Goal: Communication & Community: Answer question/provide support

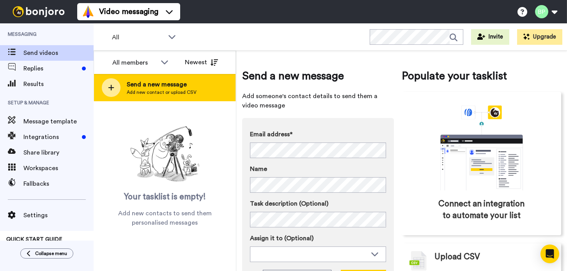
click at [152, 88] on span "Send a new message" at bounding box center [162, 84] width 70 height 9
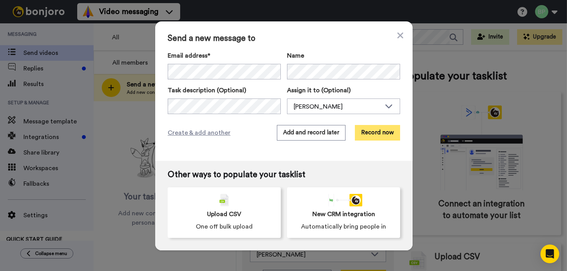
click at [380, 132] on button "Record now" at bounding box center [377, 133] width 45 height 16
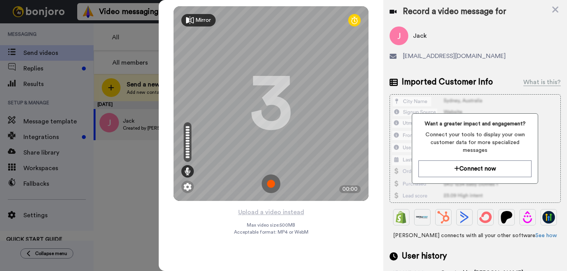
click at [271, 181] on img at bounding box center [271, 184] width 19 height 19
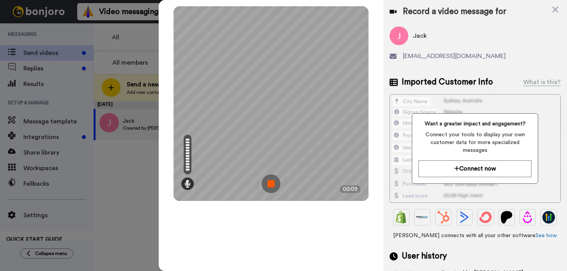
click at [270, 181] on img at bounding box center [271, 184] width 19 height 19
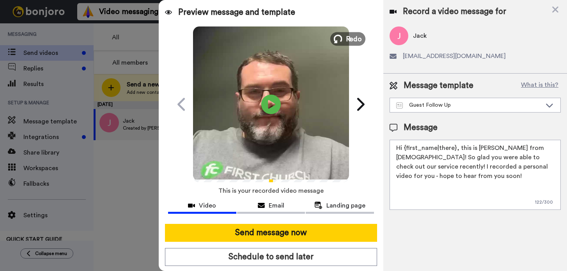
click at [350, 42] on span "Redo" at bounding box center [354, 39] width 16 height 10
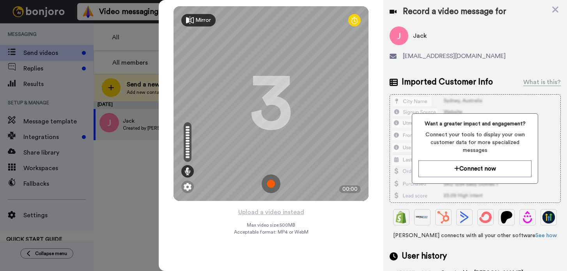
click at [265, 183] on img at bounding box center [271, 184] width 19 height 19
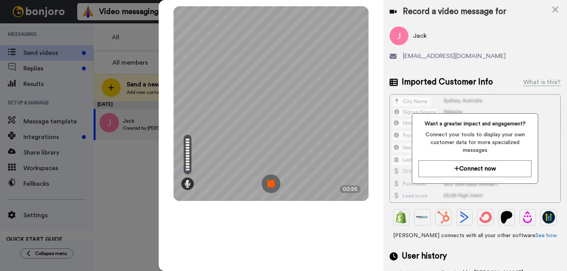
click at [265, 183] on img at bounding box center [271, 184] width 19 height 19
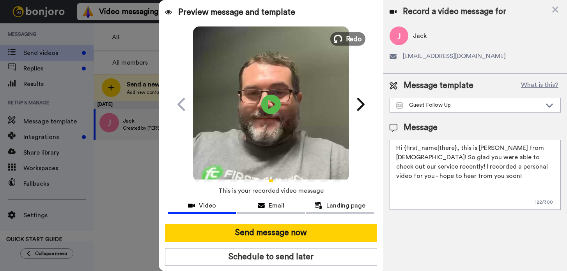
click at [355, 39] on span "Redo" at bounding box center [354, 39] width 16 height 10
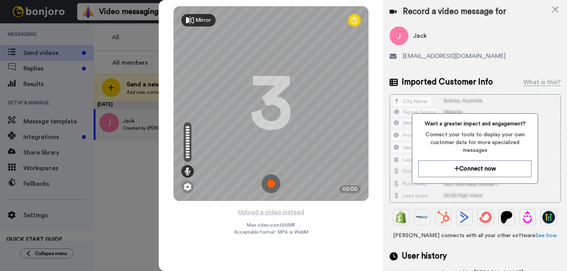
click at [268, 181] on img at bounding box center [271, 184] width 19 height 19
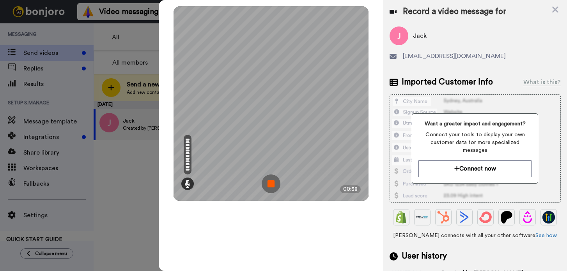
click at [271, 182] on img at bounding box center [271, 184] width 19 height 19
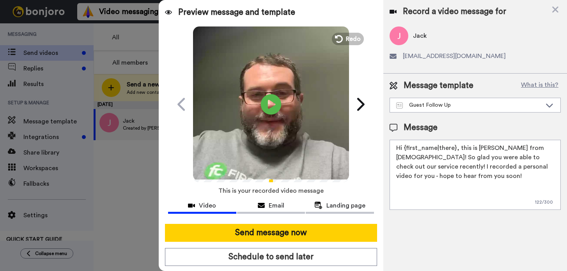
click at [271, 109] on icon at bounding box center [271, 104] width 21 height 21
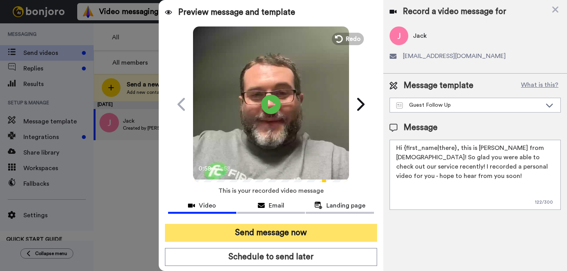
click at [276, 235] on button "Send message now" at bounding box center [271, 233] width 212 height 18
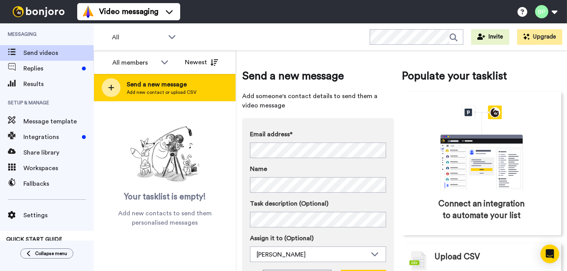
click at [157, 88] on span "Send a new message" at bounding box center [162, 84] width 70 height 9
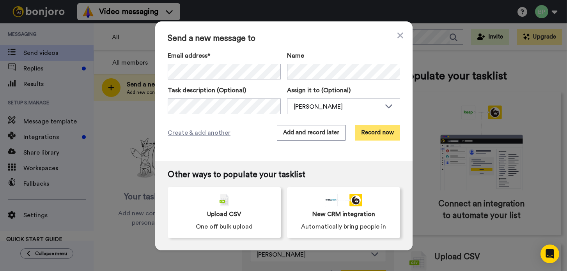
click at [375, 135] on button "Record now" at bounding box center [377, 133] width 45 height 16
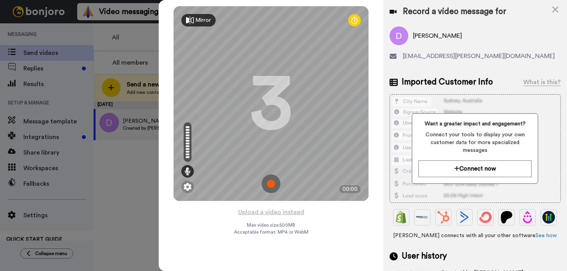
click at [269, 180] on img at bounding box center [271, 184] width 19 height 19
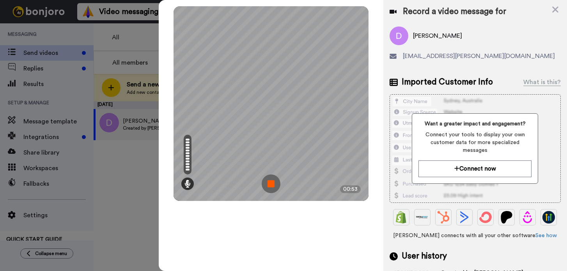
click at [272, 187] on img at bounding box center [271, 184] width 19 height 19
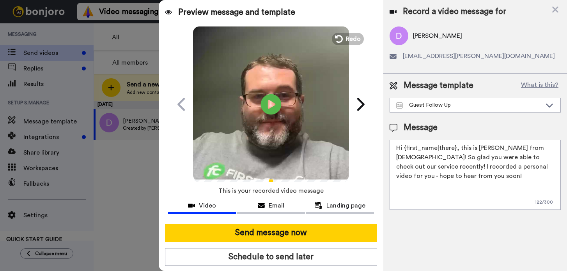
click at [270, 106] on icon "Play/Pause" at bounding box center [271, 104] width 21 height 37
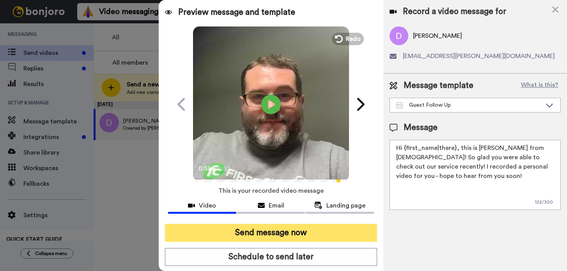
click at [283, 232] on button "Send message now" at bounding box center [271, 233] width 212 height 18
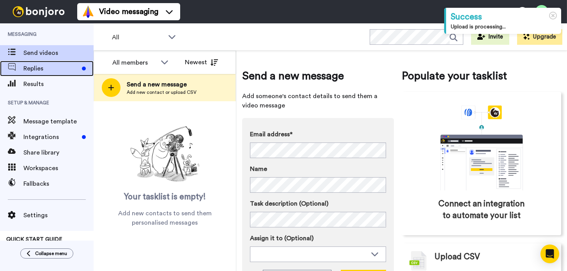
click at [36, 70] on span "Replies" at bounding box center [50, 68] width 55 height 9
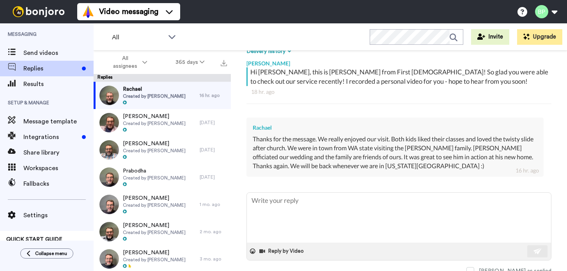
scroll to position [131, 0]
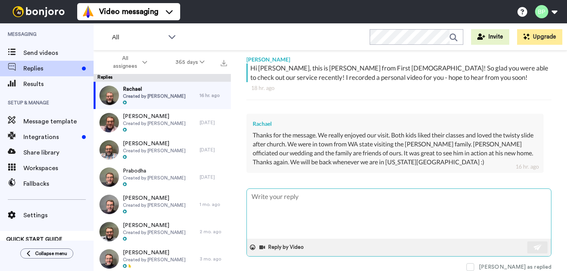
click at [321, 206] on textarea at bounding box center [399, 214] width 304 height 50
type textarea "x"
type textarea "T"
type textarea "x"
type textarea "Th"
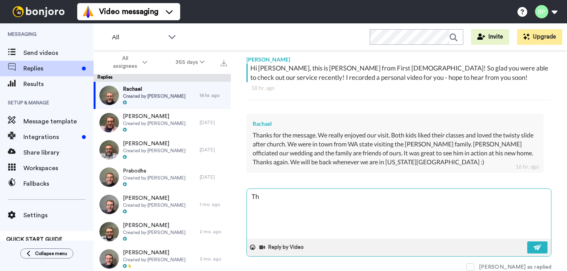
type textarea "x"
type textarea "That"
type textarea "x"
type textarea "Tha"
type textarea "x"
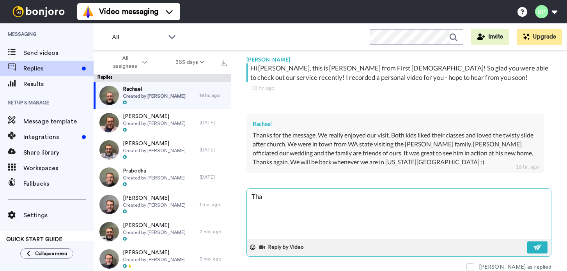
type textarea "Th"
type textarea "x"
type textarea "T"
type textarea "x"
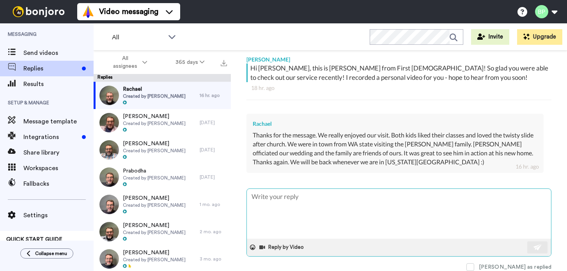
type textarea "S"
type textarea "x"
type textarea "So"
type textarea "x"
type textarea "So g"
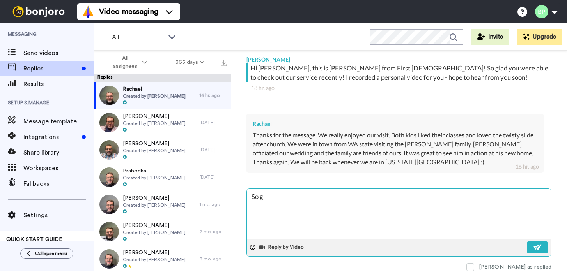
type textarea "x"
type textarea "So gl"
type textarea "x"
type textarea "So gla"
type textarea "x"
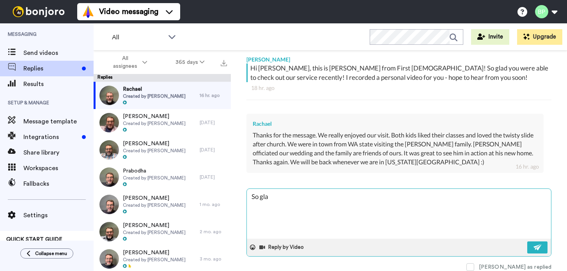
type textarea "So glad"
type textarea "x"
type textarea "So glad"
type textarea "x"
type textarea "So glad y"
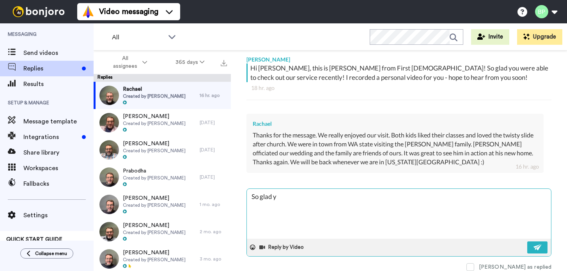
type textarea "x"
type textarea "So glad yo"
type textarea "x"
type textarea "So glad you"
type textarea "x"
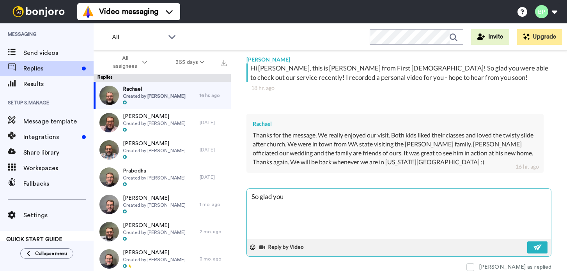
type textarea "So glad you"
type textarea "x"
type textarea "So glad you g"
type textarea "x"
type textarea "So glad you gu"
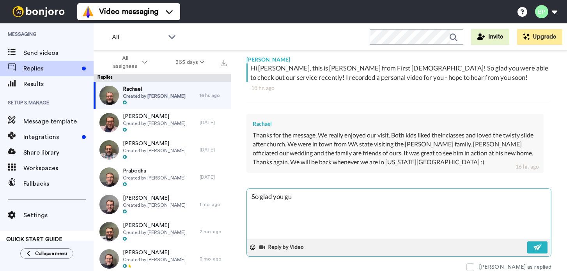
type textarea "x"
type textarea "So glad you guy"
type textarea "x"
type textarea "So glad you guys"
type textarea "x"
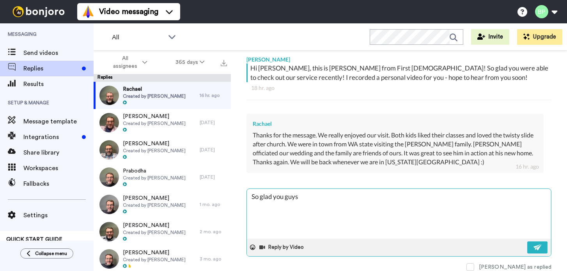
type textarea "So glad you guys v"
type textarea "x"
type textarea "So glad you guys vi"
type textarea "x"
type textarea "So glad you guys vis"
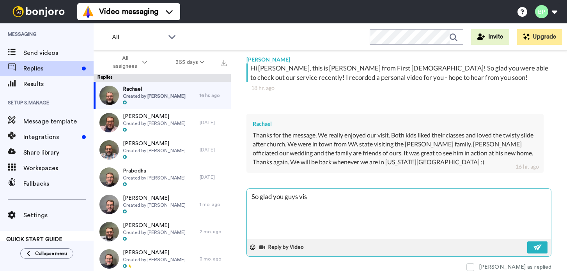
type textarea "x"
type textarea "So glad you guys visi"
type textarea "x"
type textarea "So glad you guys visit"
type textarea "x"
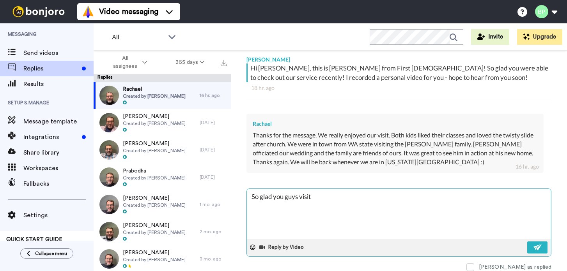
type textarea "So glad you guys visite"
type textarea "x"
type textarea "So glad you guys visited"
type textarea "x"
type textarea "So glad you guys visited!"
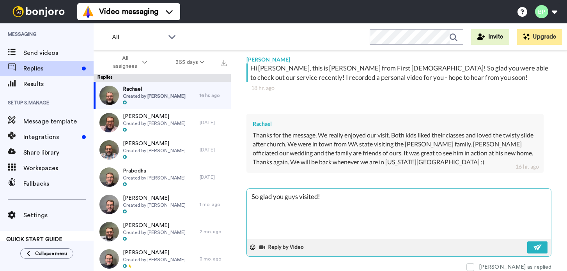
type textarea "x"
type textarea "So glad you guys visited!"
type textarea "x"
type textarea "So glad you guys visited!"
type textarea "x"
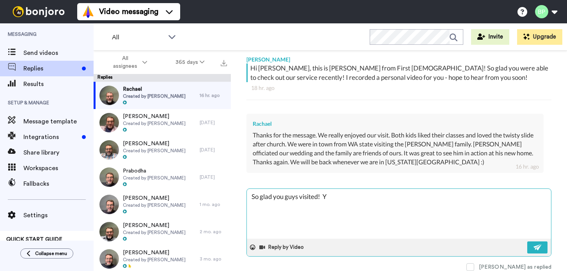
type textarea "So glad you guys visited! Ye"
type textarea "x"
type textarea "So glad you guys visited! Yes"
type textarea "x"
type textarea "So glad you guys visited! Yes,"
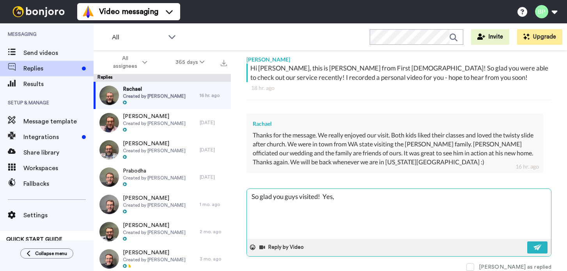
type textarea "x"
type textarea "So glad you guys visited! Yes,"
type textarea "x"
type textarea "So glad you guys visited! Yes, w"
type textarea "x"
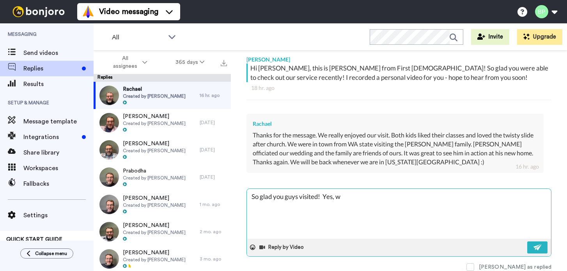
type textarea "So glad you guys visited! Yes, we"
type textarea "x"
type textarea "So glad you guys visited! Yes, we"
type textarea "x"
type textarea "So glad you guys visited! Yes, we l"
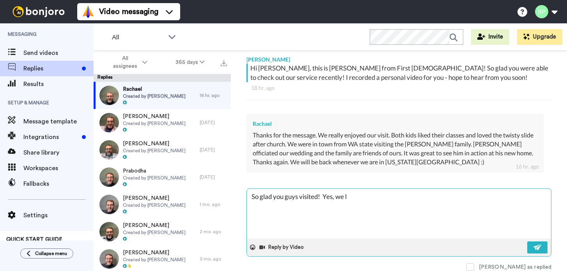
type textarea "x"
type textarea "So glad you guys visited! Yes, we"
type textarea "x"
type textarea "So glad you guys visited! Yes, we"
type textarea "x"
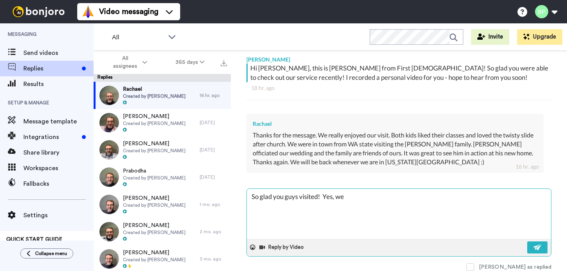
type textarea "So glad you guys visited! Yes, w"
type textarea "x"
type textarea "So glad you guys visited! Yes,"
type textarea "x"
type textarea "So glad you guys visited! Yes, t"
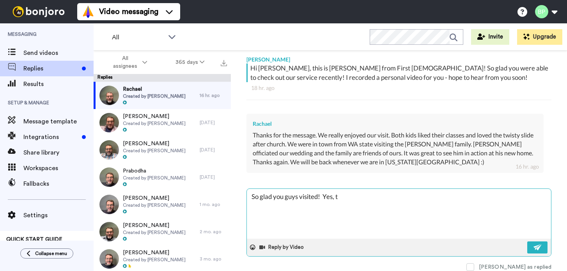
type textarea "x"
type textarea "So glad you guys visited! Yes, th"
type textarea "x"
type textarea "So glad you guys visited! Yes, the"
type textarea "x"
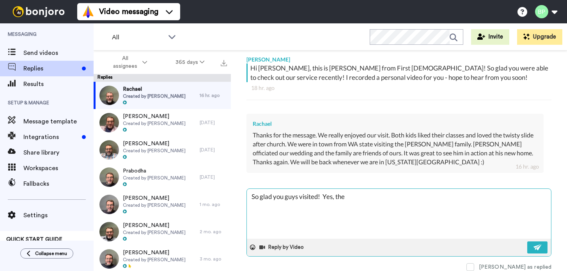
type textarea "So glad you guys visited! Yes, the"
type textarea "x"
type textarea "So glad you guys visited! Yes, the Y"
type textarea "x"
type textarea "So glad you guys visited! Yes, the Yo"
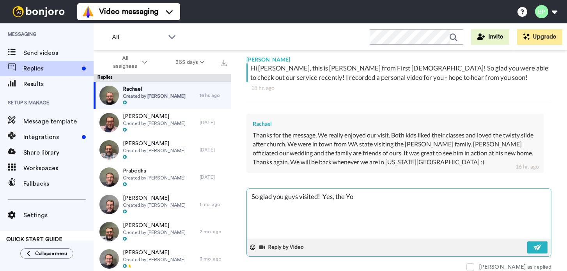
type textarea "x"
type textarea "So glad you guys visited! Yes, the Yoc"
type textarea "x"
type textarea "So glad you guys visited! Yes, the Yocu"
type textarea "x"
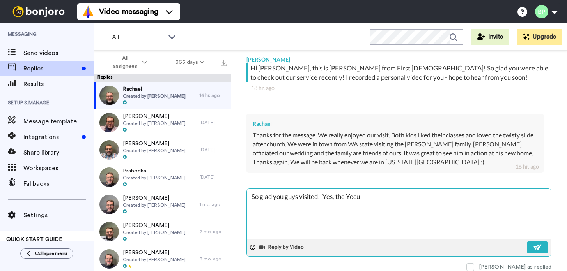
type textarea "So glad you guys visited! Yes, the Yocum"
type textarea "x"
type textarea "So glad you guys visited! Yes, the Yocums"
type textarea "x"
type textarea "So glad you guys visited! Yes, the Yocums"
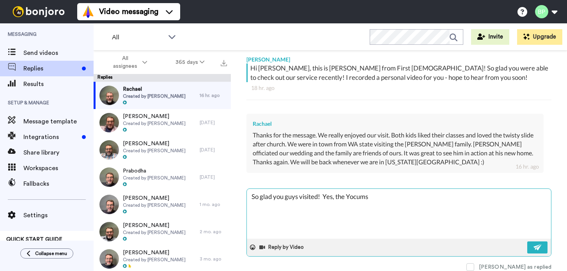
type textarea "x"
type textarea "So glad you guys visited! Yes, the Yocums a"
type textarea "x"
type textarea "So glad you guys visited! Yes, the Yocums ar"
type textarea "x"
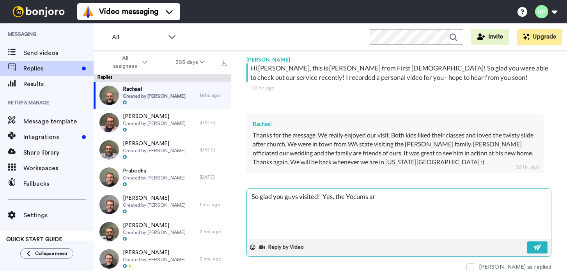
type textarea "So glad you guys visited! Yes, the Yocums are"
type textarea "x"
type textarea "So glad you guys visited! Yes, the Yocums are"
type textarea "x"
type textarea "So glad you guys visited! Yes, the Yocums are a"
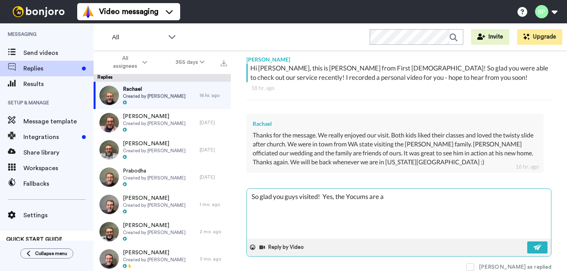
type textarea "x"
type textarea "So glad you guys visited! Yes, the Yocums are aw"
type textarea "x"
type textarea "So glad you guys visited! Yes, the Yocums are awe"
type textarea "x"
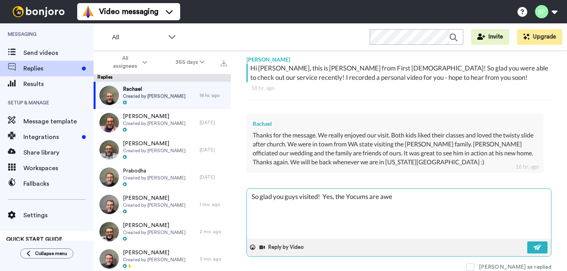
type textarea "So glad you guys visited! Yes, the Yocums are awes"
type textarea "x"
type textarea "So glad you guys visited! Yes, the Yocums are awese"
type textarea "x"
type textarea "So glad you guys visited! Yes, the Yocums are aweseo"
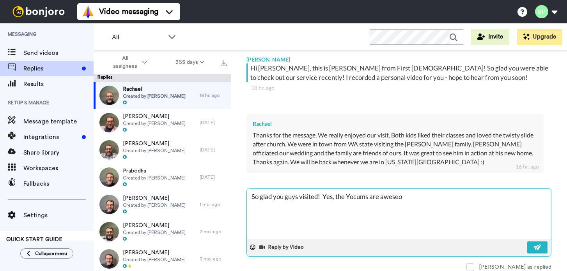
type textarea "x"
type textarea "So glad you guys visited! Yes, the Yocums are aweseom"
type textarea "x"
type textarea "So glad you guys visited! Yes, the Yocums are aweseo"
type textarea "x"
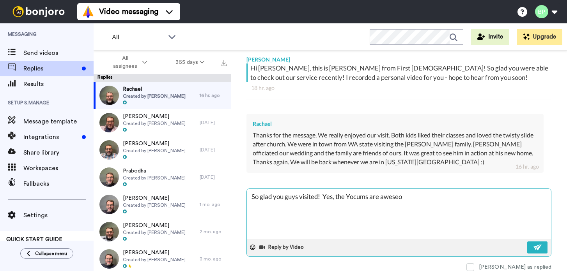
type textarea "So glad you guys visited! Yes, the Yocums are awese"
type textarea "x"
type textarea "So glad you guys visited! Yes, the Yocums are awes"
type textarea "x"
type textarea "So glad you guys visited! Yes, the Yocums are aweso"
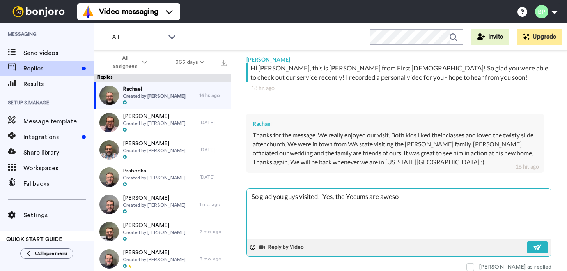
type textarea "x"
type textarea "So glad you guys visited! Yes, the Yocums are awesom"
type textarea "x"
type textarea "So glad you guys visited! Yes, the Yocums are awesome"
type textarea "x"
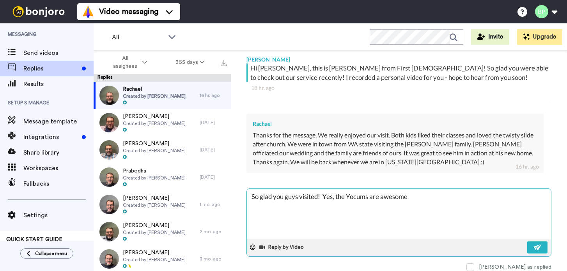
type textarea "So glad you guys visited! Yes, the Yocums are awesome"
type textarea "x"
type textarea "So glad you guys visited! Yes, the Yocums are awesome a"
type textarea "x"
type textarea "So glad you guys visited! Yes, the Yocums are awesome an"
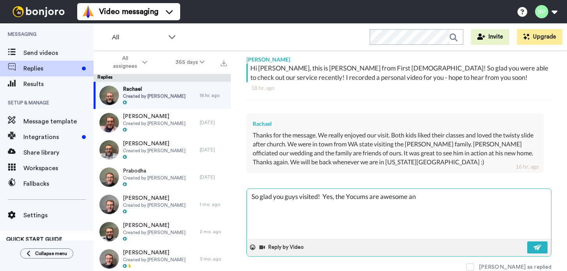
type textarea "x"
type textarea "So glad you guys visited! Yes, the Yocums are awesome and"
type textarea "x"
type textarea "So glad you guys visited! Yes, the Yocums are awesome and"
type textarea "x"
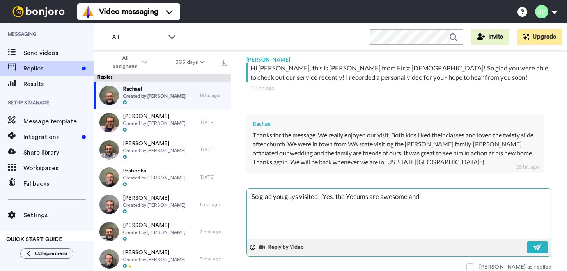
type textarea "So glad you guys visited! Yes, the Yocums are awesome and w"
type textarea "x"
type textarea "So glad you guys visited! Yes, the Yocums are awesome and we"
type textarea "x"
type textarea "So glad you guys visited! Yes, the Yocums are awesome and we l"
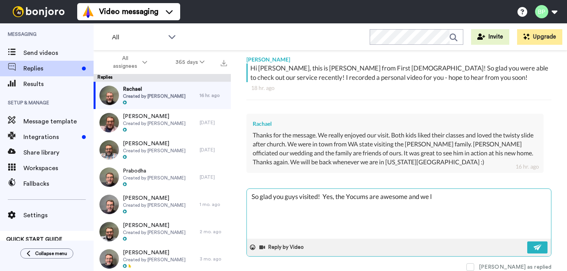
type textarea "x"
type textarea "So glad you guys visited! Yes, the Yocums are awesome and we lo"
type textarea "x"
type textarea "So glad you guys visited! Yes, the Yocums are awesome and we love"
type textarea "x"
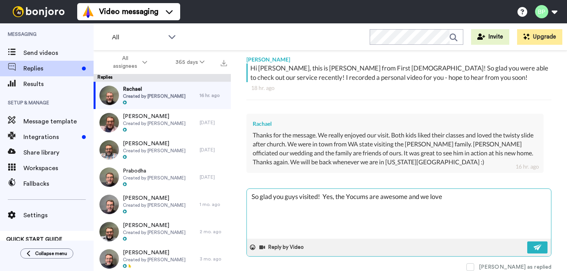
type textarea "So glad you guys visited! Yes, the Yocums are awesome and we love"
type textarea "x"
type textarea "So glad you guys visited! Yes, the Yocums are awesome and we love h"
type textarea "x"
type textarea "So glad you guys visited! Yes, the Yocums are awesome and we love ha"
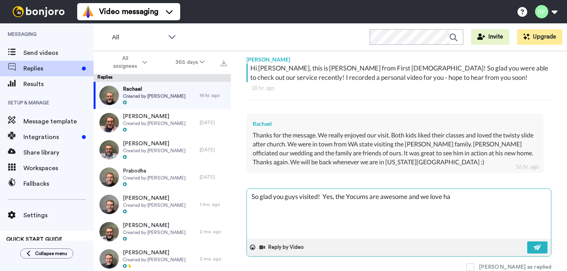
type textarea "x"
type textarea "So glad you guys visited! Yes, the Yocums are awesome and we love hav"
type textarea "x"
type textarea "So glad you guys visited! Yes, the Yocums are awesome and we love havi"
type textarea "x"
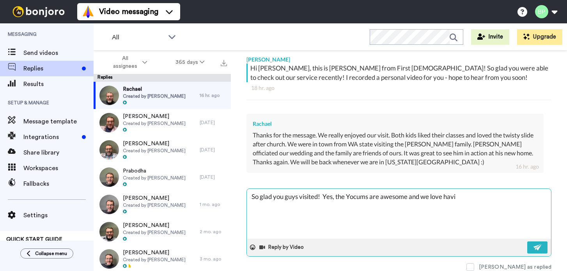
type textarea "So glad you guys visited! Yes, the Yocums are awesome and we love havin"
type textarea "x"
type textarea "So glad you guys visited! Yes, the Yocums are awesome and we love having"
type textarea "x"
type textarea "So glad you guys visited! Yes, the Yocums are awesome and we love having"
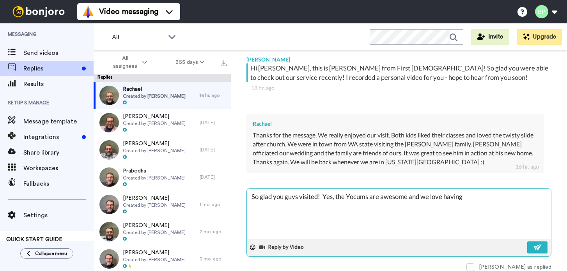
type textarea "x"
type textarea "So glad you guys visited! Yes, the Yocums are awesome and we love having t"
type textarea "x"
type textarea "So glad you guys visited! Yes, the Yocums are awesome and we love having th"
type textarea "x"
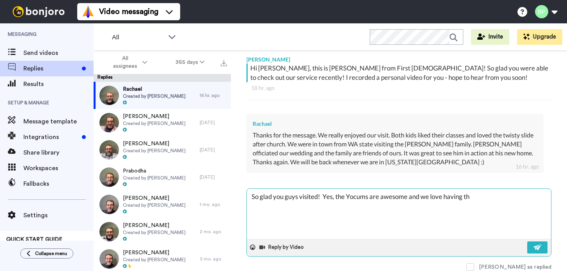
type textarea "So glad you guys visited! Yes, the Yocums are awesome and we love having the"
type textarea "x"
type textarea "So glad you guys visited! Yes, the Yocums are awesome and we love having them"
type textarea "x"
type textarea "So glad you guys visited! Yes, the Yocums are awesome and we love having them"
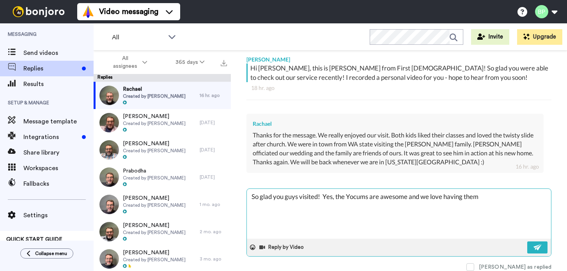
type textarea "x"
type textarea "So glad you guys visited! Yes, the Yocums are awesome and we love having them h"
type textarea "x"
type textarea "So glad you guys visited! Yes, the Yocums are awesome and we love having them h…"
type textarea "x"
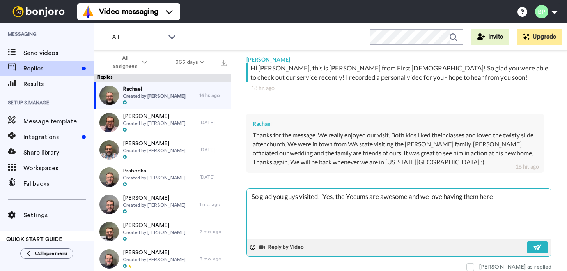
type textarea "So glad you guys visited! Yes, the Yocums are awesome and we love having them h…"
type textarea "x"
type textarea "So glad you guys visited! Yes, the Yocums are awesome and we love having them h…"
type textarea "x"
type textarea "So glad you guys visited! Yes, the Yocums are awesome and we love having them h…"
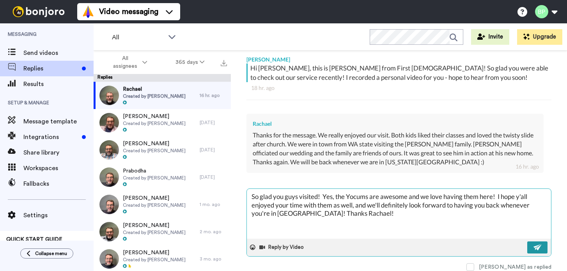
click at [539, 245] on img at bounding box center [538, 248] width 9 height 6
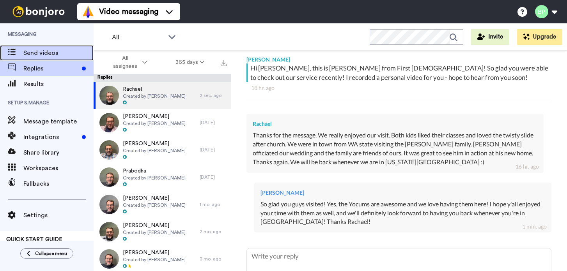
click at [37, 59] on div "Send videos" at bounding box center [47, 53] width 94 height 16
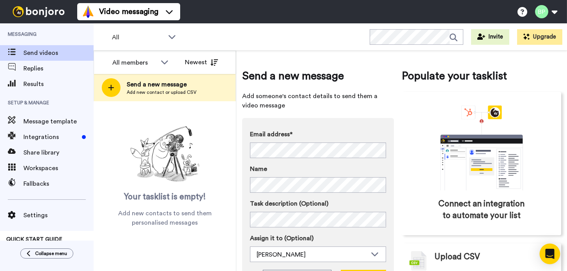
click at [549, 254] on icon "Open Intercom Messenger" at bounding box center [549, 254] width 9 height 10
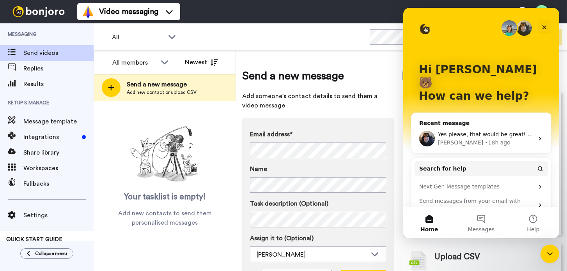
scroll to position [33, 0]
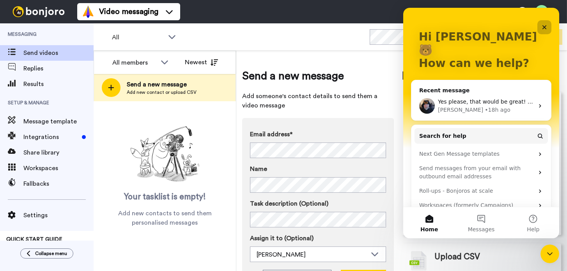
click at [540, 27] on div "Close" at bounding box center [545, 27] width 14 height 14
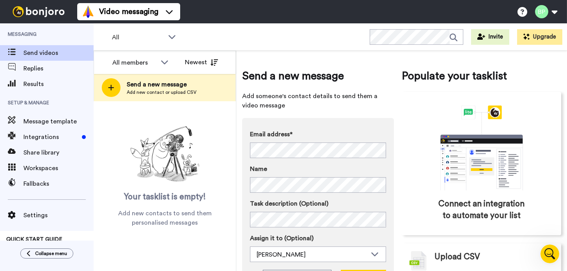
scroll to position [0, 0]
click at [551, 15] on button at bounding box center [546, 11] width 30 height 17
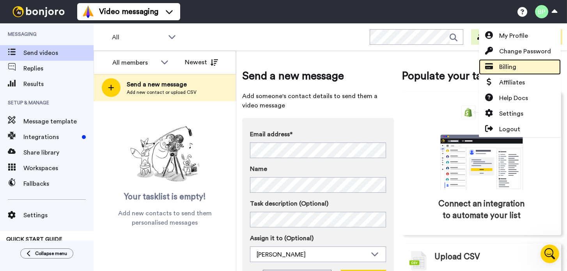
click at [518, 69] on link "Billing" at bounding box center [520, 67] width 82 height 16
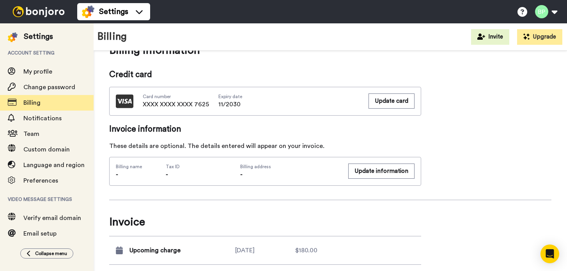
scroll to position [191, 0]
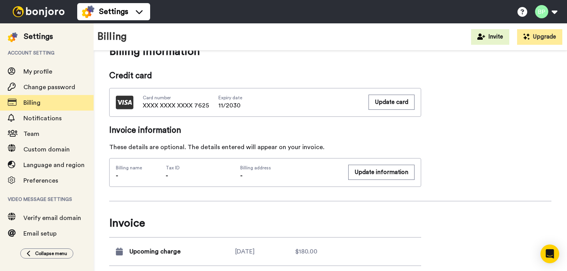
click at [163, 106] on span "XXXX XXXX XXXX 7625" at bounding box center [176, 105] width 66 height 9
click at [178, 124] on div "Billing summary See all inclusions Product Video Messaging Starter 2023 (Yearly…" at bounding box center [330, 170] width 442 height 591
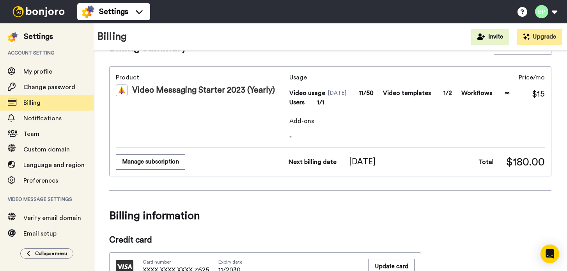
scroll to position [0, 0]
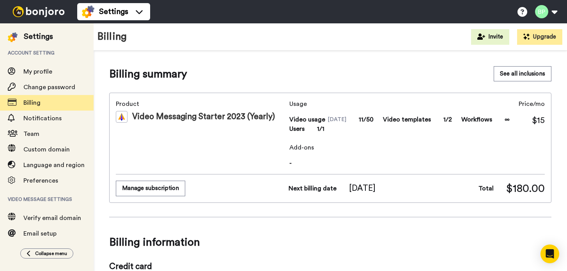
click at [57, 15] on img at bounding box center [38, 11] width 59 height 11
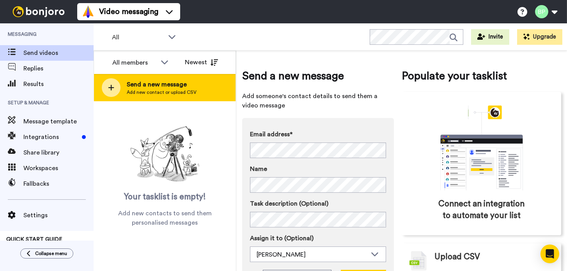
click at [178, 91] on span "Add new contact or upload CSV" at bounding box center [162, 92] width 70 height 6
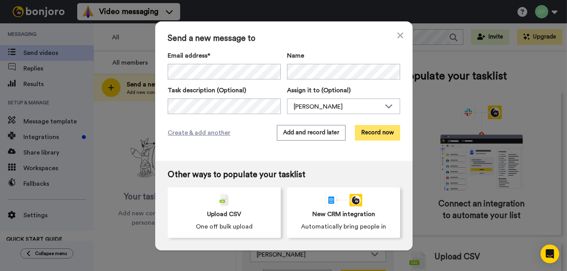
click at [378, 135] on button "Record now" at bounding box center [377, 133] width 45 height 16
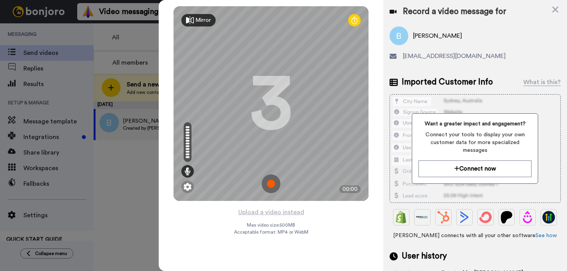
click at [271, 182] on img at bounding box center [271, 184] width 19 height 19
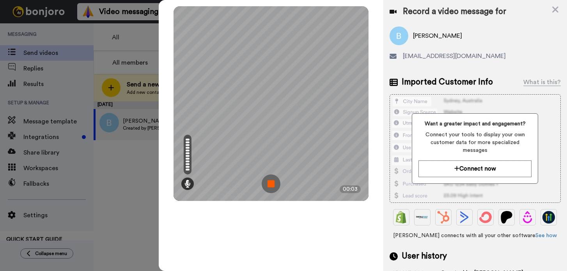
click at [271, 182] on img at bounding box center [271, 184] width 19 height 19
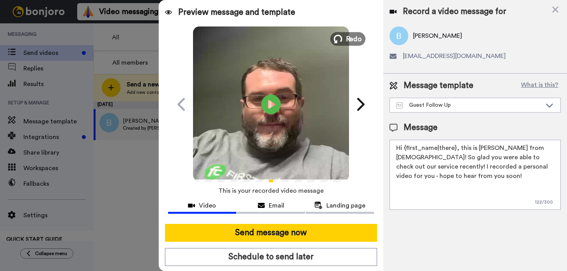
click at [348, 38] on span "Redo" at bounding box center [354, 39] width 16 height 10
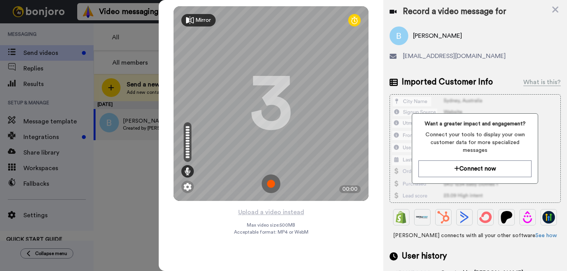
click at [269, 185] on img at bounding box center [271, 184] width 19 height 19
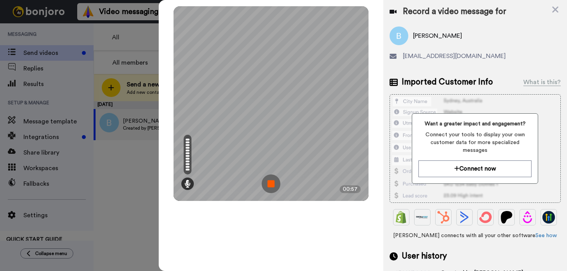
click at [271, 179] on img at bounding box center [271, 184] width 19 height 19
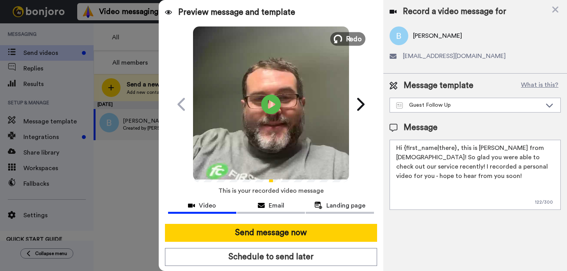
click at [342, 39] on icon at bounding box center [338, 39] width 9 height 9
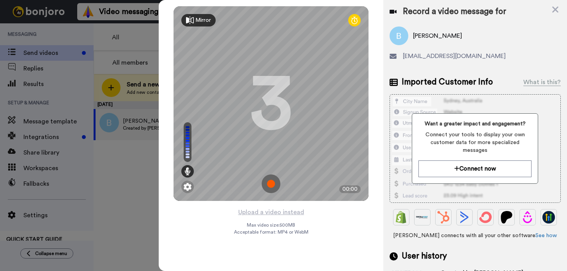
click at [271, 185] on img at bounding box center [271, 184] width 19 height 19
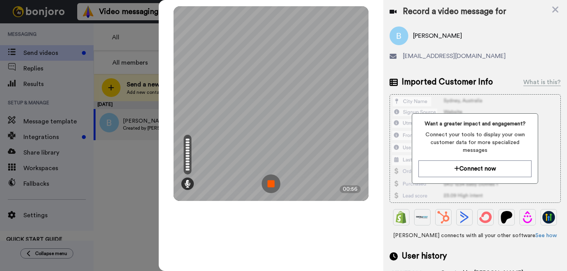
click at [270, 179] on img at bounding box center [271, 184] width 19 height 19
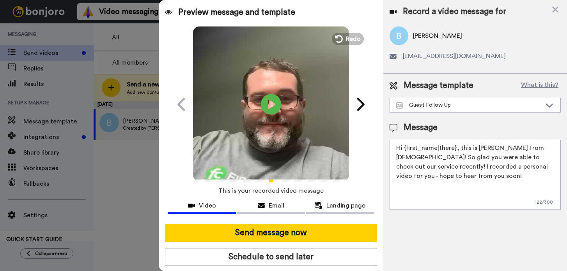
click at [268, 100] on icon at bounding box center [271, 104] width 21 height 21
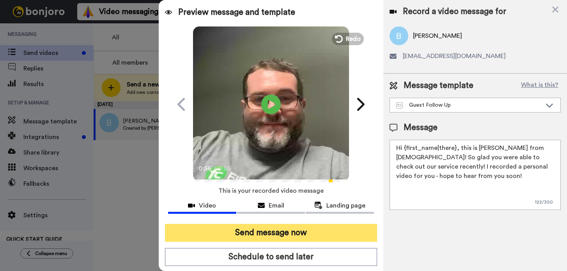
click at [298, 232] on button "Send message now" at bounding box center [271, 233] width 212 height 18
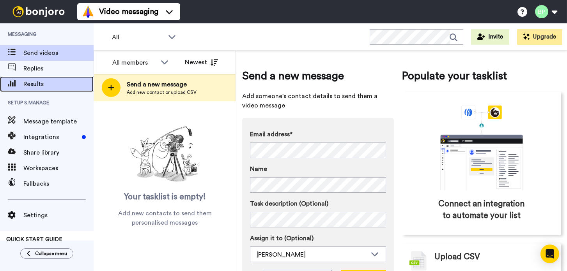
click at [37, 84] on span "Results" at bounding box center [58, 84] width 70 height 9
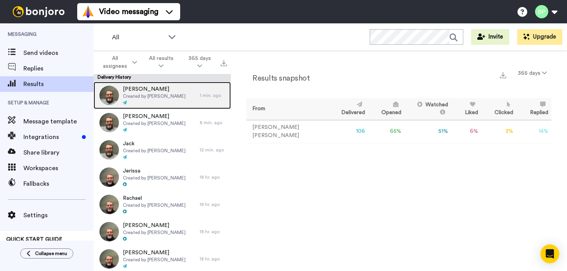
click at [158, 95] on span "Created by [PERSON_NAME]" at bounding box center [154, 96] width 63 height 6
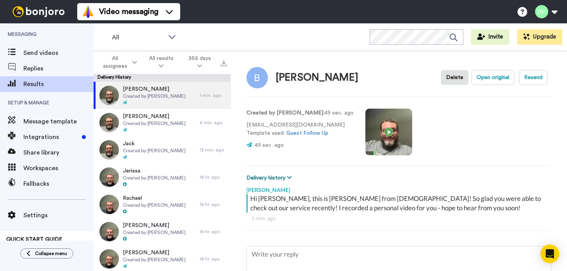
scroll to position [9, 0]
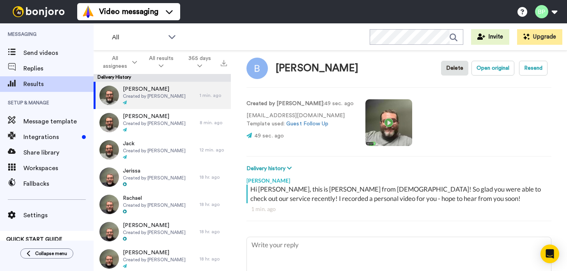
click at [374, 123] on video at bounding box center [389, 122] width 47 height 47
click at [49, 51] on span "Send videos" at bounding box center [58, 52] width 70 height 9
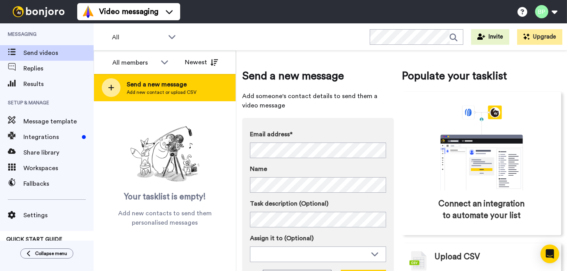
click at [172, 83] on span "Send a new message" at bounding box center [162, 84] width 70 height 9
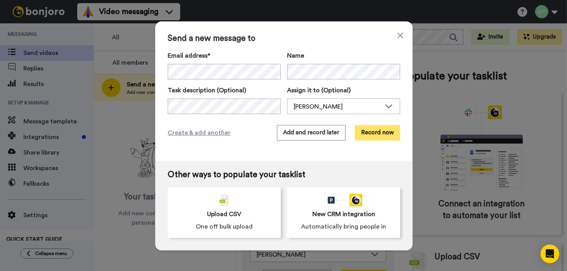
click at [368, 134] on button "Record now" at bounding box center [377, 133] width 45 height 16
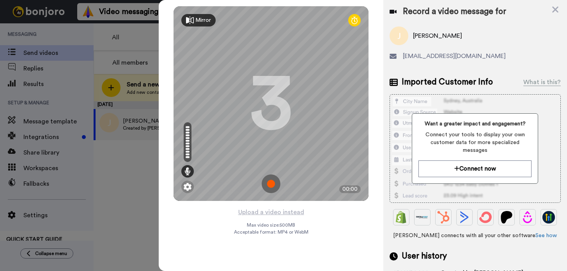
click at [270, 183] on img at bounding box center [271, 184] width 19 height 19
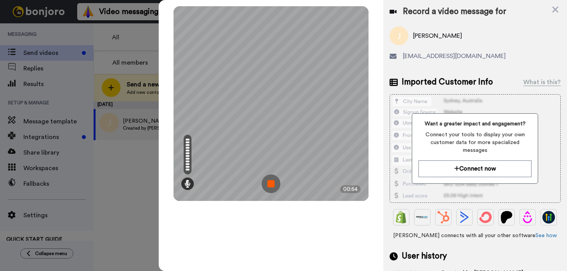
click at [270, 182] on img at bounding box center [271, 184] width 19 height 19
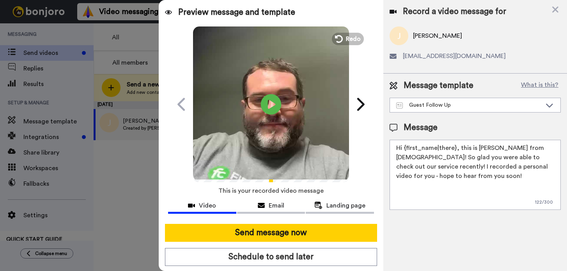
click at [268, 105] on icon "Play/Pause" at bounding box center [271, 104] width 21 height 37
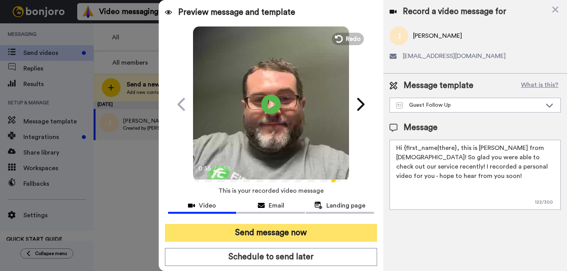
click at [279, 235] on button "Send message now" at bounding box center [271, 233] width 212 height 18
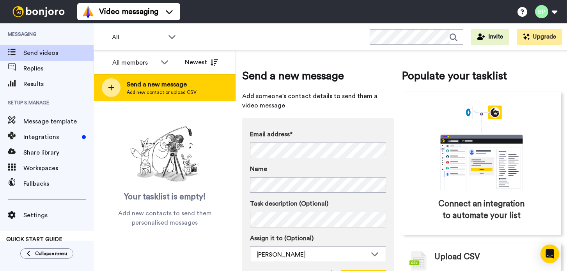
click at [158, 80] on span "Send a new message" at bounding box center [162, 84] width 70 height 9
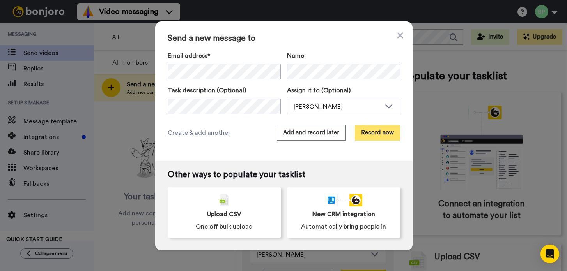
click at [376, 135] on button "Record now" at bounding box center [377, 133] width 45 height 16
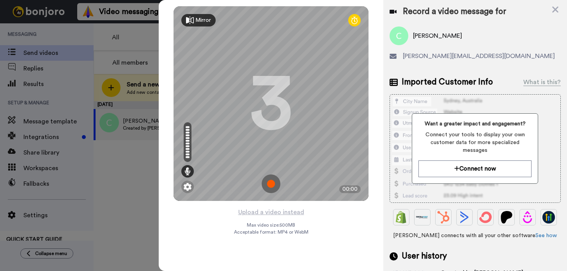
click at [270, 180] on img at bounding box center [271, 184] width 19 height 19
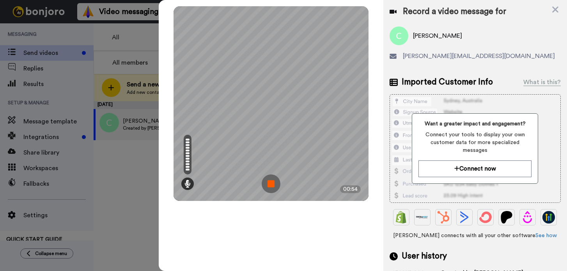
click at [270, 181] on img at bounding box center [271, 184] width 19 height 19
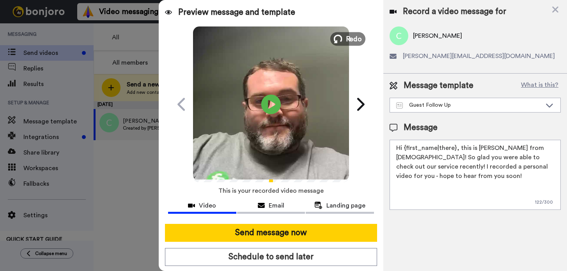
click at [347, 40] on span "Redo" at bounding box center [354, 39] width 16 height 10
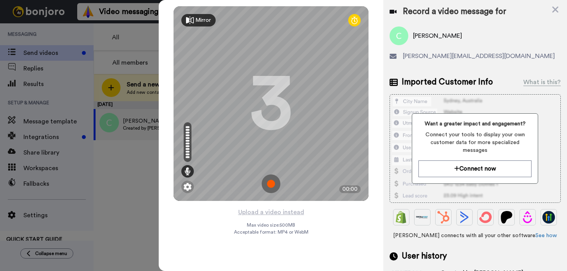
click at [271, 183] on img at bounding box center [271, 184] width 19 height 19
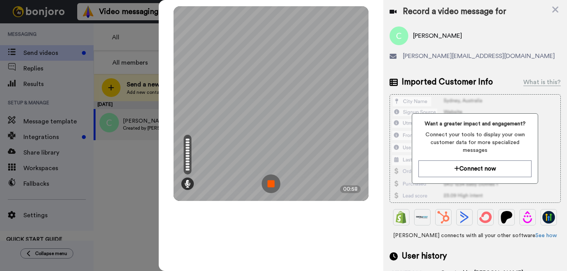
click at [271, 184] on img at bounding box center [271, 184] width 19 height 19
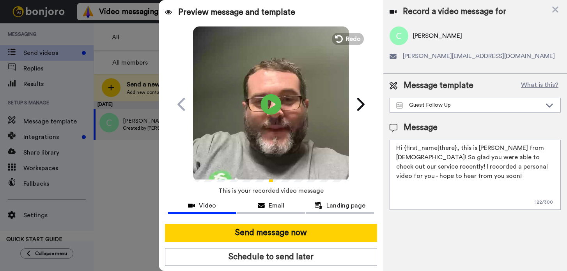
click at [268, 110] on icon at bounding box center [271, 104] width 21 height 21
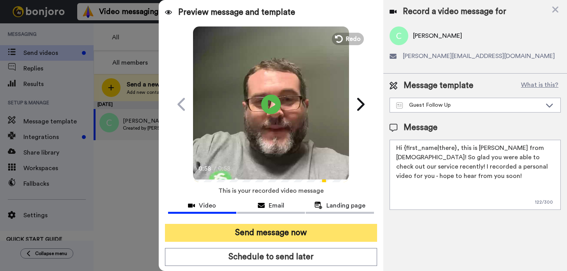
click at [283, 237] on button "Send message now" at bounding box center [271, 233] width 212 height 18
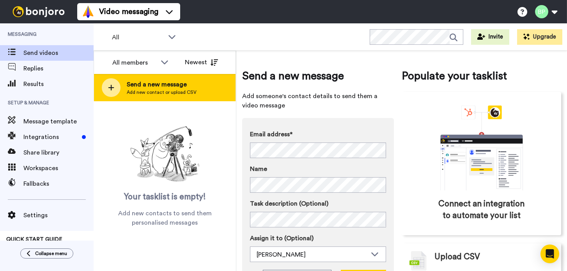
click at [161, 86] on span "Send a new message" at bounding box center [162, 84] width 70 height 9
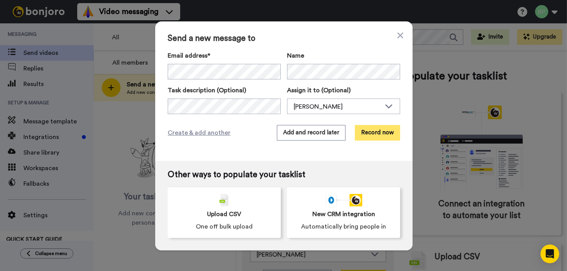
click at [378, 131] on button "Record now" at bounding box center [377, 133] width 45 height 16
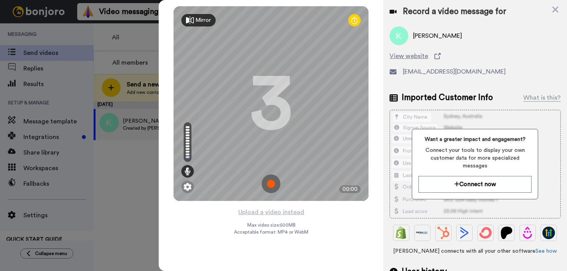
click at [275, 184] on img at bounding box center [271, 184] width 19 height 19
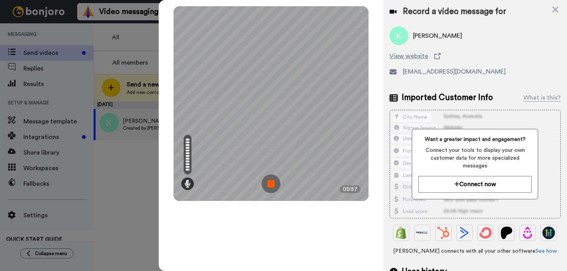
click at [275, 184] on img at bounding box center [271, 184] width 19 height 19
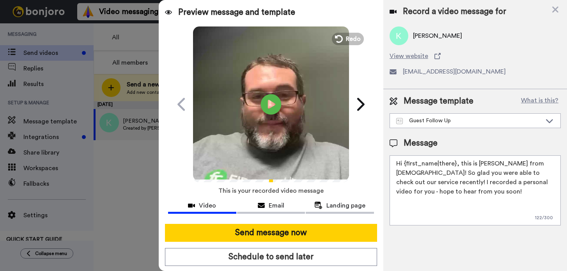
click at [276, 114] on icon "Play/Pause" at bounding box center [271, 104] width 21 height 37
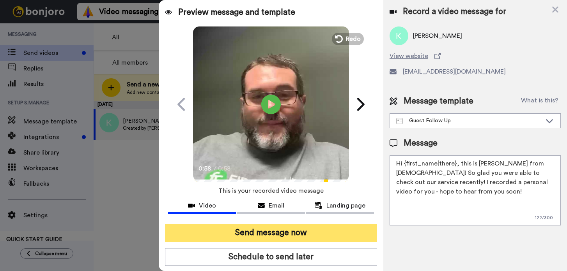
click at [300, 236] on button "Send message now" at bounding box center [271, 233] width 212 height 18
